Goal: Navigation & Orientation: Find specific page/section

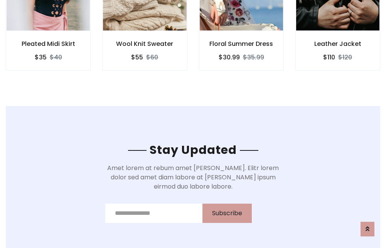
scroll to position [1161, 0]
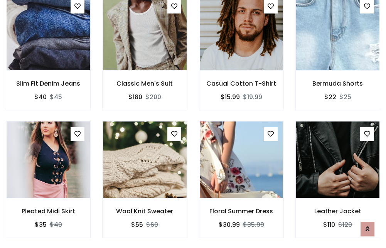
click at [193, 124] on div "Floral Summer Dress $30.99 $35.99" at bounding box center [241, 185] width 96 height 128
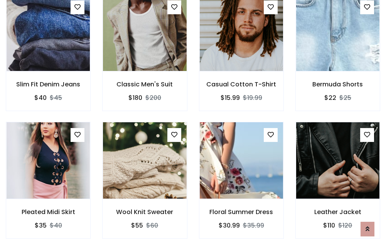
click at [193, 124] on div "Floral Summer Dress $30.99 $35.99" at bounding box center [241, 186] width 96 height 128
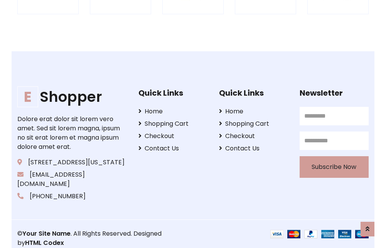
scroll to position [1468, 0]
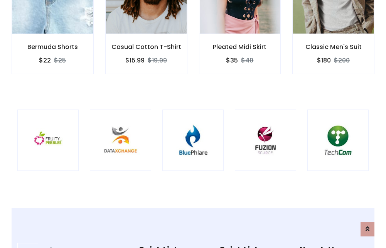
click at [193, 124] on img at bounding box center [193, 140] width 42 height 42
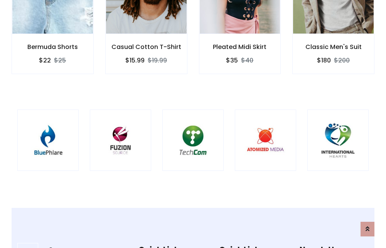
click at [193, 124] on img at bounding box center [193, 140] width 42 height 42
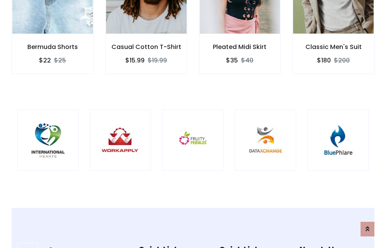
scroll to position [0, 0]
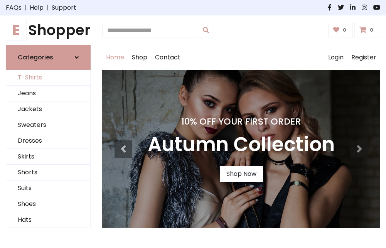
click at [48, 78] on link "T-Shirts" at bounding box center [48, 78] width 84 height 16
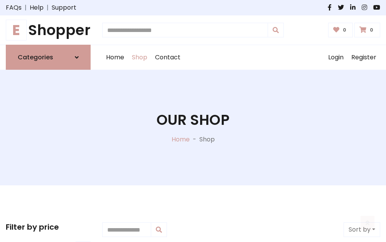
scroll to position [309, 0]
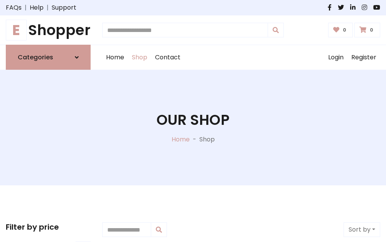
click at [48, 30] on h1 "E Shopper" at bounding box center [48, 30] width 85 height 17
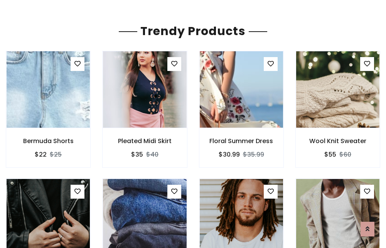
scroll to position [45, 0]
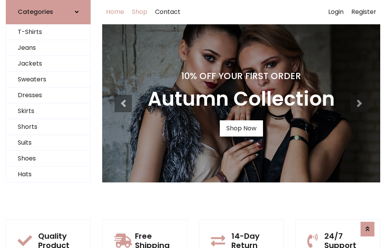
click at [140, 12] on link "Shop" at bounding box center [139, 12] width 23 height 25
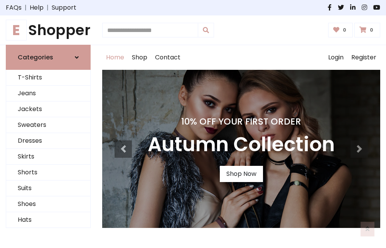
scroll to position [253, 0]
